Goal: Information Seeking & Learning: Learn about a topic

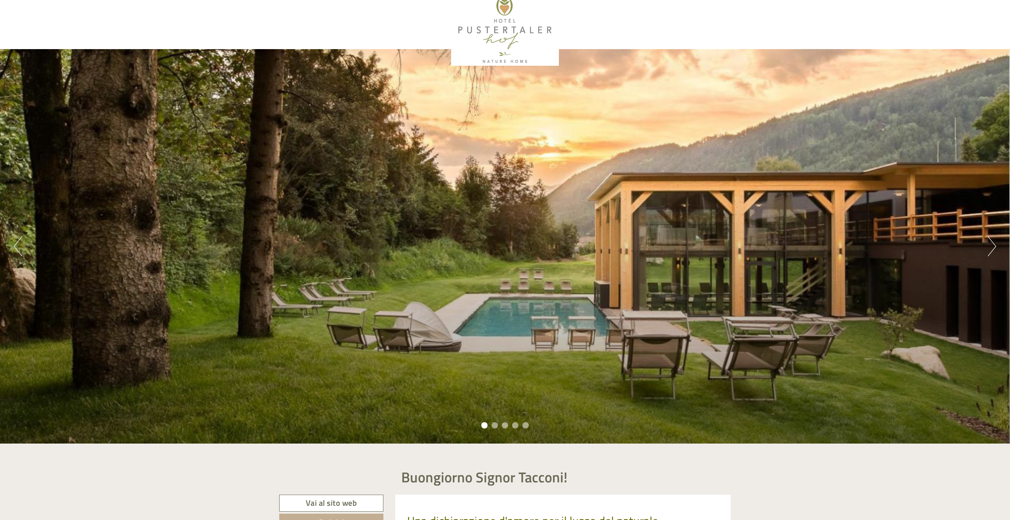
scroll to position [179, 0]
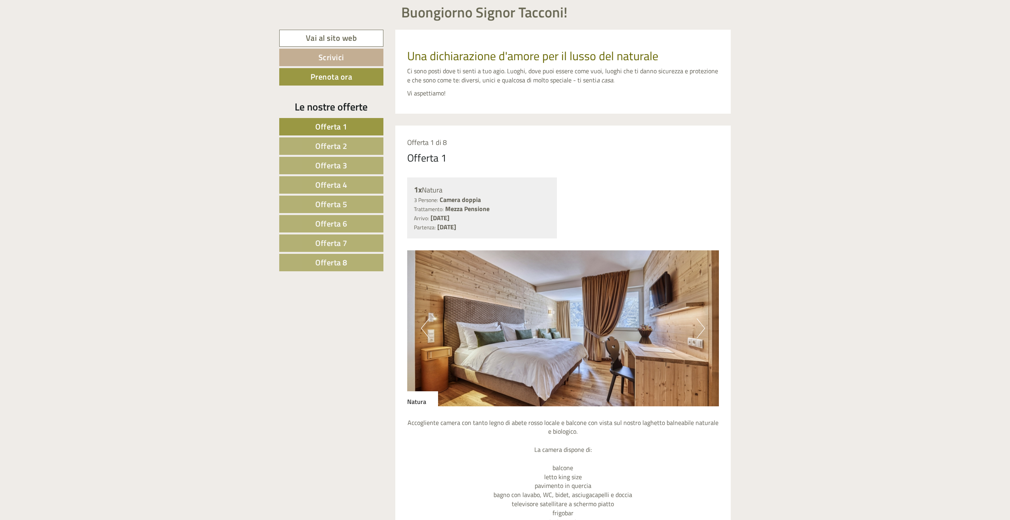
click at [341, 149] on span "Offerta 2" at bounding box center [331, 146] width 32 height 12
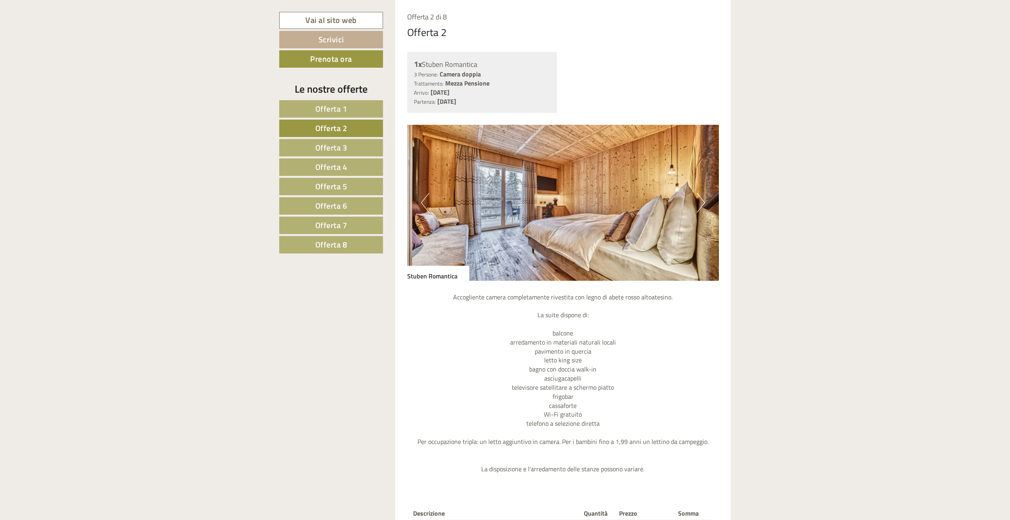
click at [344, 162] on span "Offerta 4" at bounding box center [331, 167] width 32 height 12
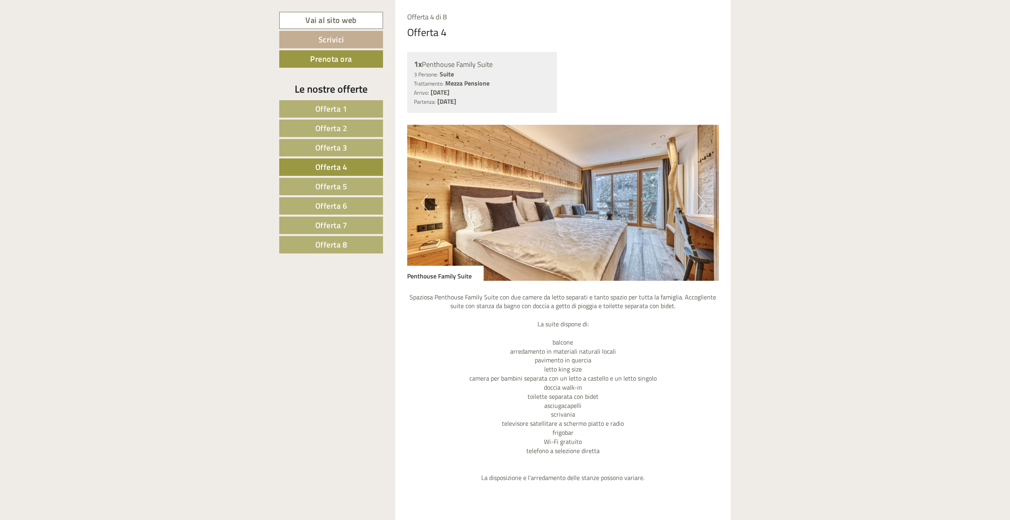
click at [344, 147] on span "Offerta 3" at bounding box center [331, 147] width 32 height 12
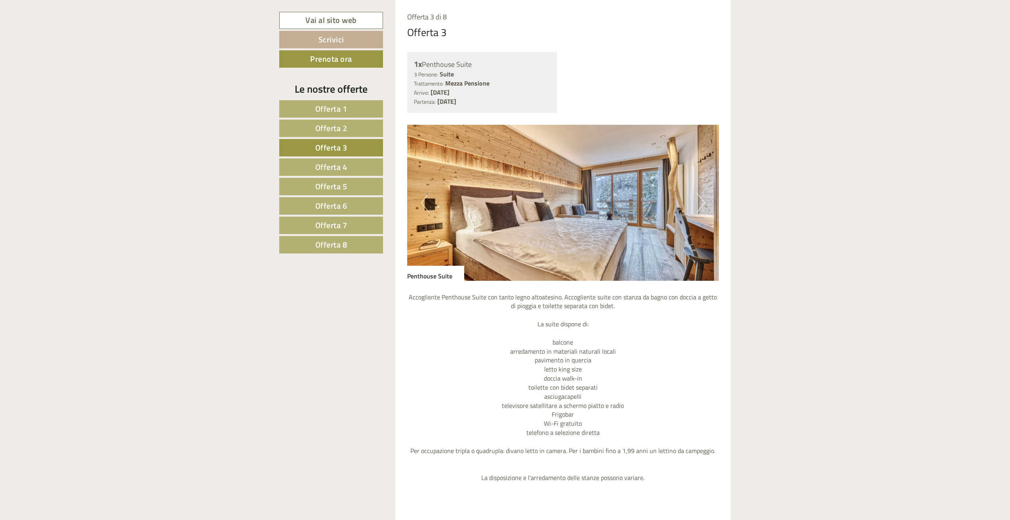
click at [347, 174] on link "Offerta 4" at bounding box center [331, 166] width 104 height 17
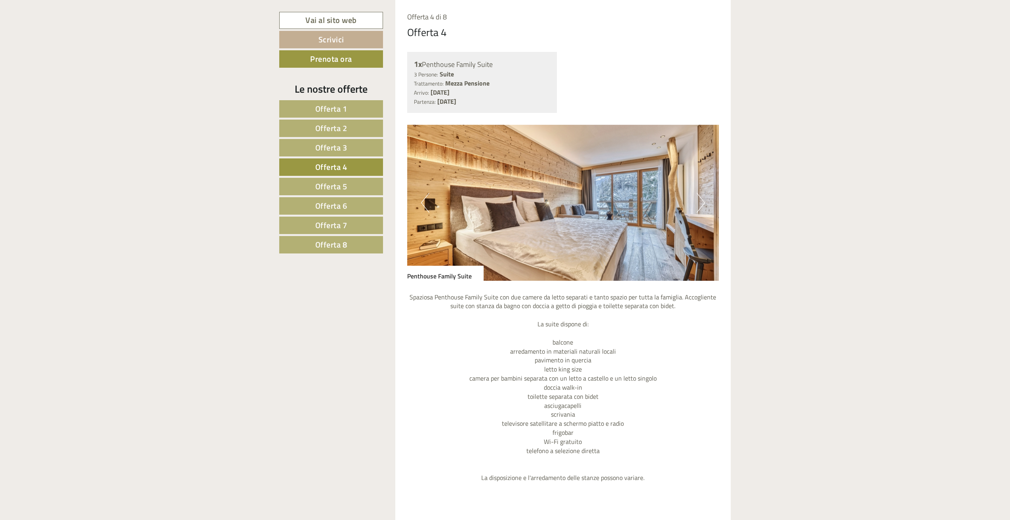
click at [353, 185] on link "Offerta 5" at bounding box center [331, 186] width 104 height 17
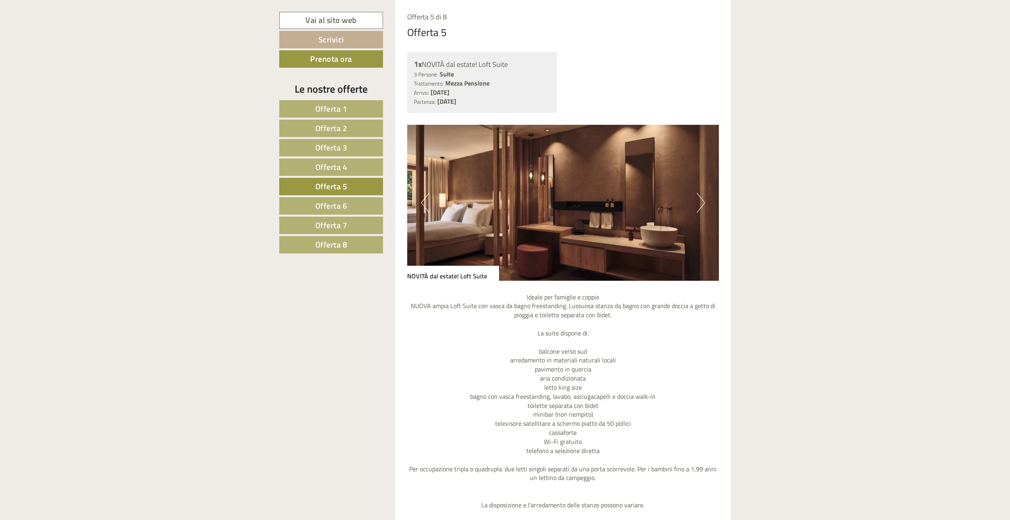
click at [352, 200] on link "Offerta 6" at bounding box center [331, 205] width 104 height 17
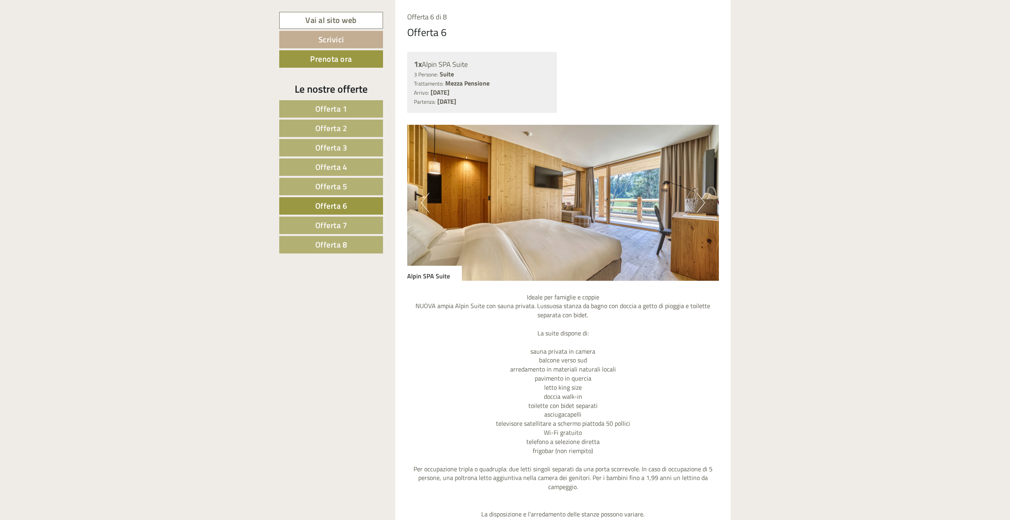
click at [353, 220] on link "Offerta 7" at bounding box center [331, 225] width 104 height 17
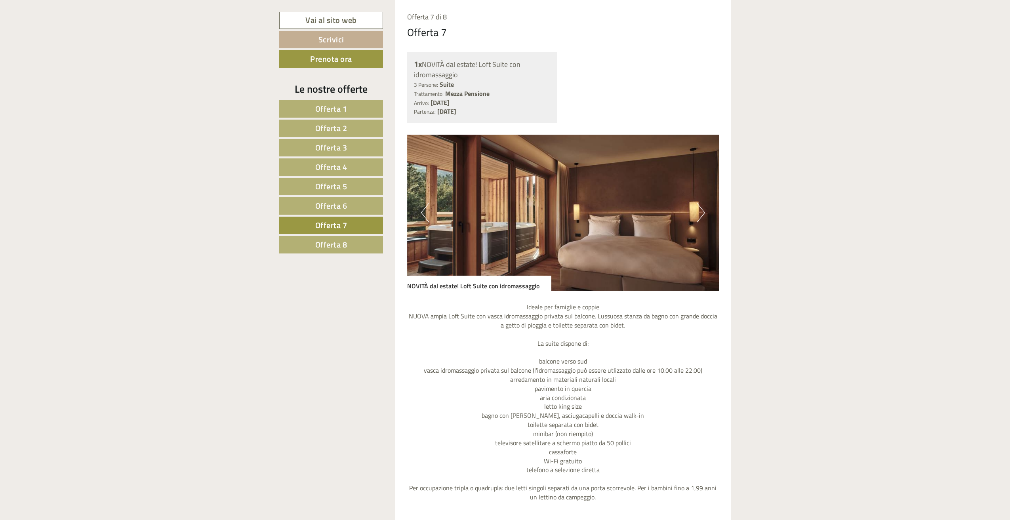
click at [354, 240] on link "Offerta 8" at bounding box center [331, 244] width 104 height 17
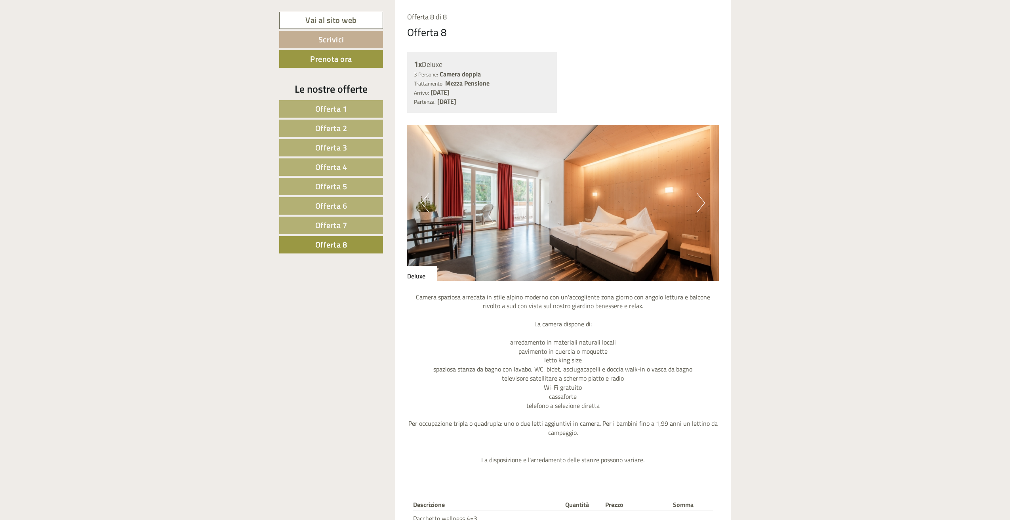
drag, startPoint x: 412, startPoint y: 66, endPoint x: 531, endPoint y: 100, distance: 123.3
click at [531, 100] on div "1x Deluxe 3 Persone: Camera doppia Trattamento: Mezza Pensione Arrivo: [DATE] P…" at bounding box center [482, 82] width 150 height 61
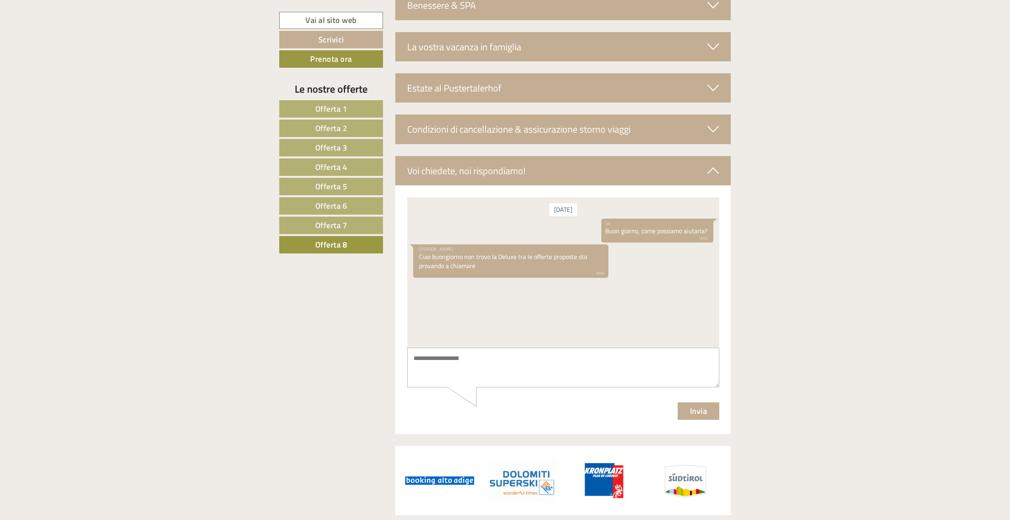
scroll to position [1552, 0]
